Goal: Check status: Check status

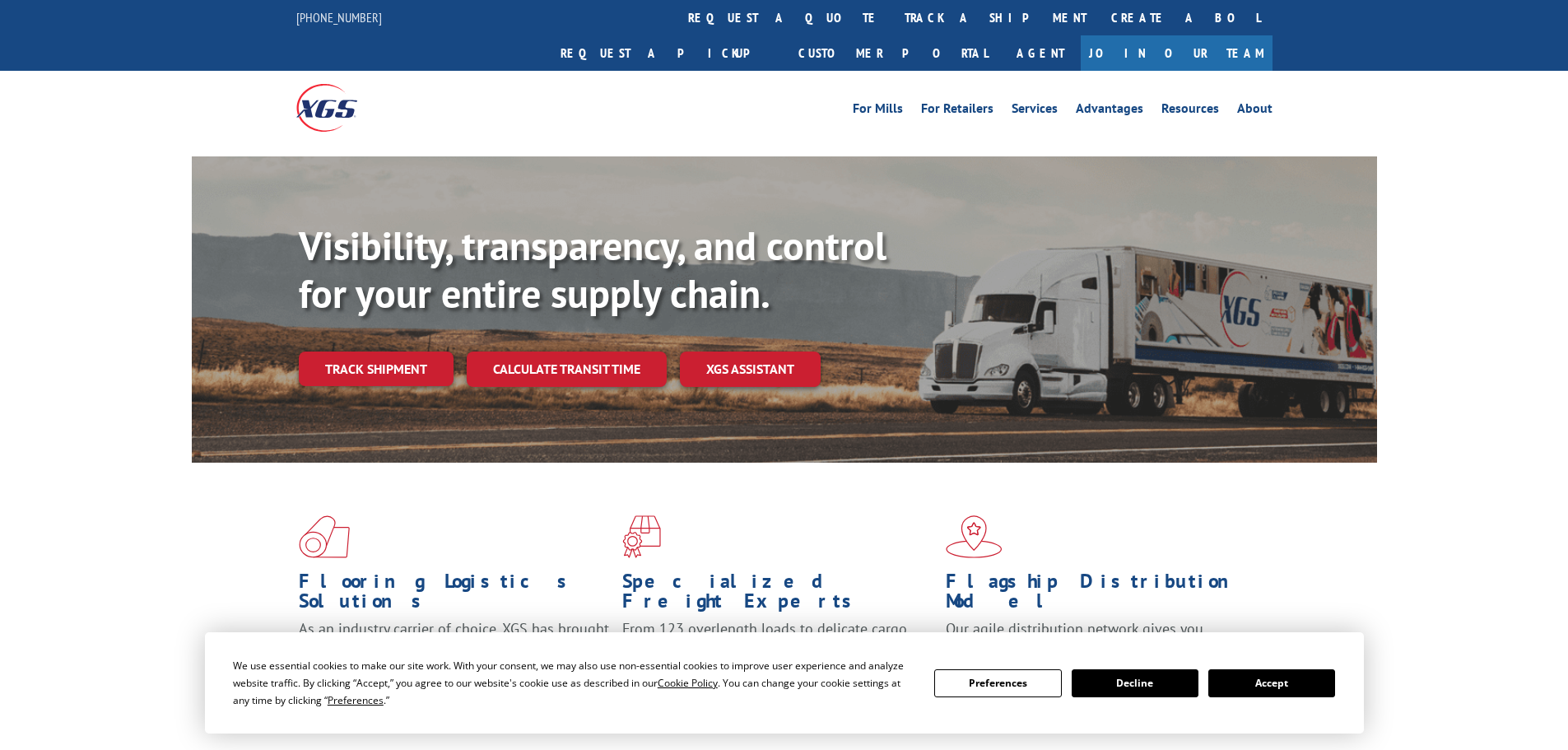
click at [374, 356] on div "Visibility, transparency, and control for your entire supply chain. Track shipm…" at bounding box center [838, 336] width 1078 height 229
click at [385, 352] on link "Track shipment" at bounding box center [375, 368] width 155 height 35
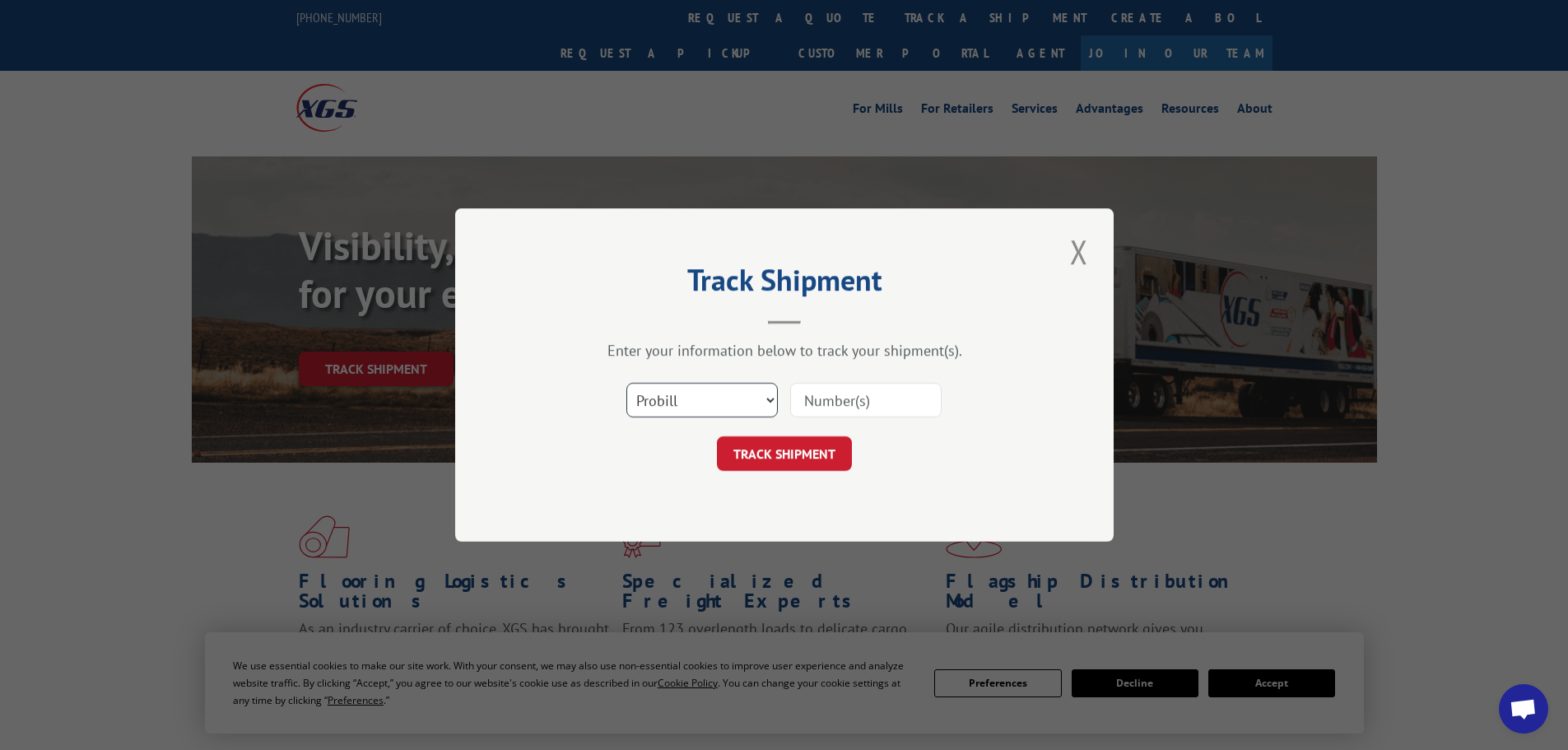
click at [723, 397] on select "Select category... Probill BOL PO" at bounding box center [701, 399] width 151 height 35
select select "bol"
click at [626, 383] on select "Select category... Probill BOL PO" at bounding box center [701, 399] width 151 height 35
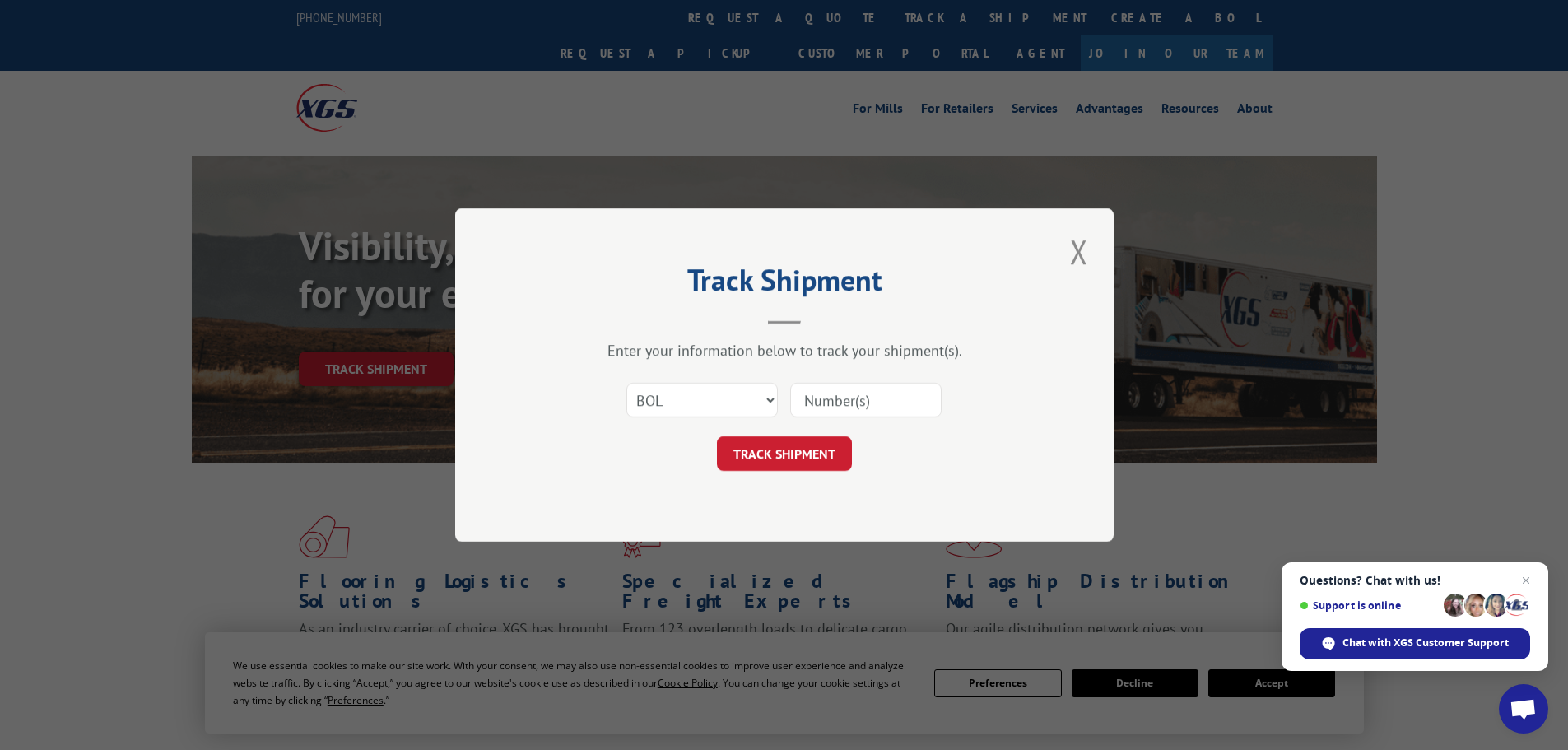
click at [846, 405] on input at bounding box center [865, 399] width 151 height 35
paste input "5965956"
type input "5965956"
drag, startPoint x: 780, startPoint y: 453, endPoint x: 786, endPoint y: 444, distance: 10.8
click at [782, 451] on button "TRACK SHIPMENT" at bounding box center [784, 453] width 135 height 35
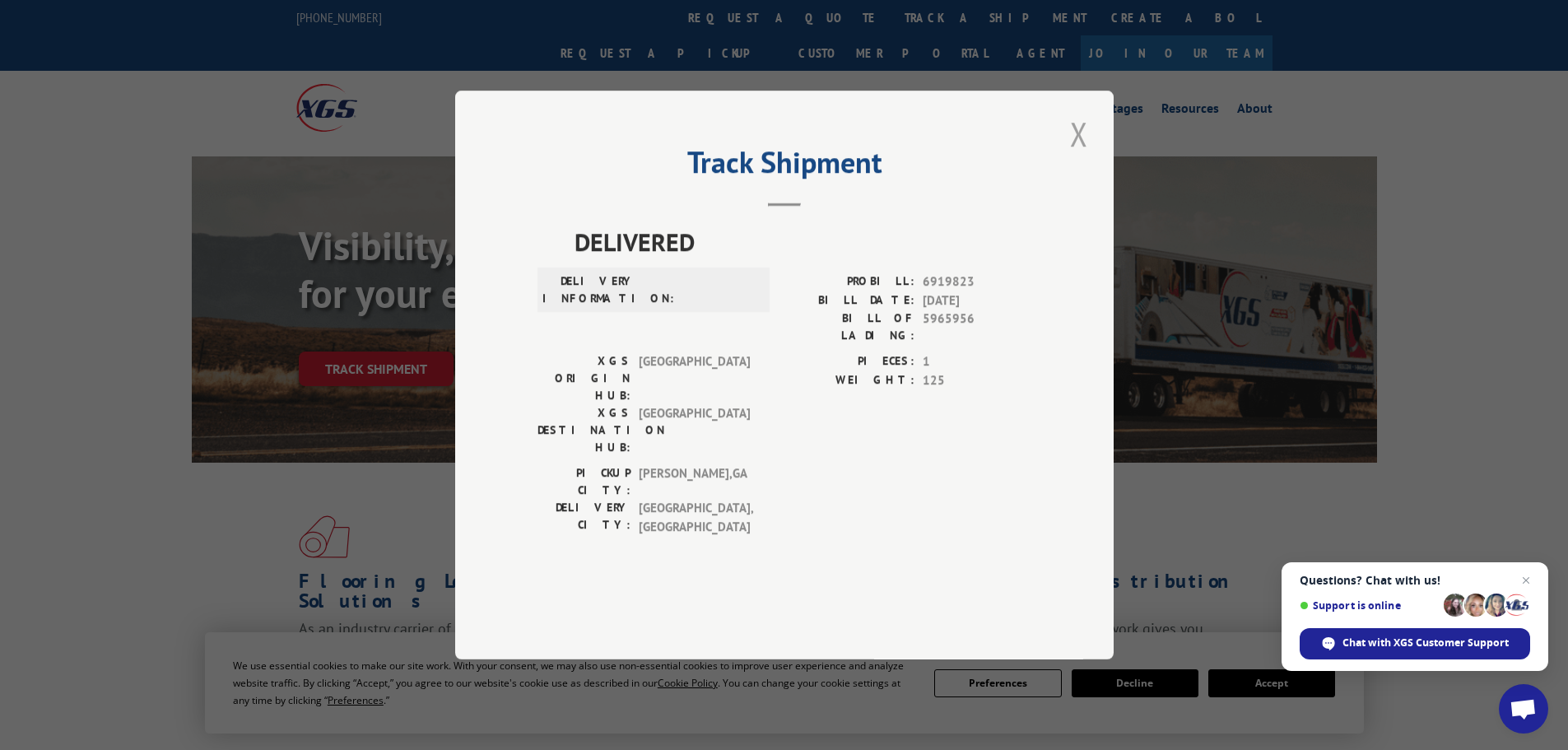
click at [1083, 157] on button "Close modal" at bounding box center [1079, 133] width 28 height 45
